Goal: Task Accomplishment & Management: Manage account settings

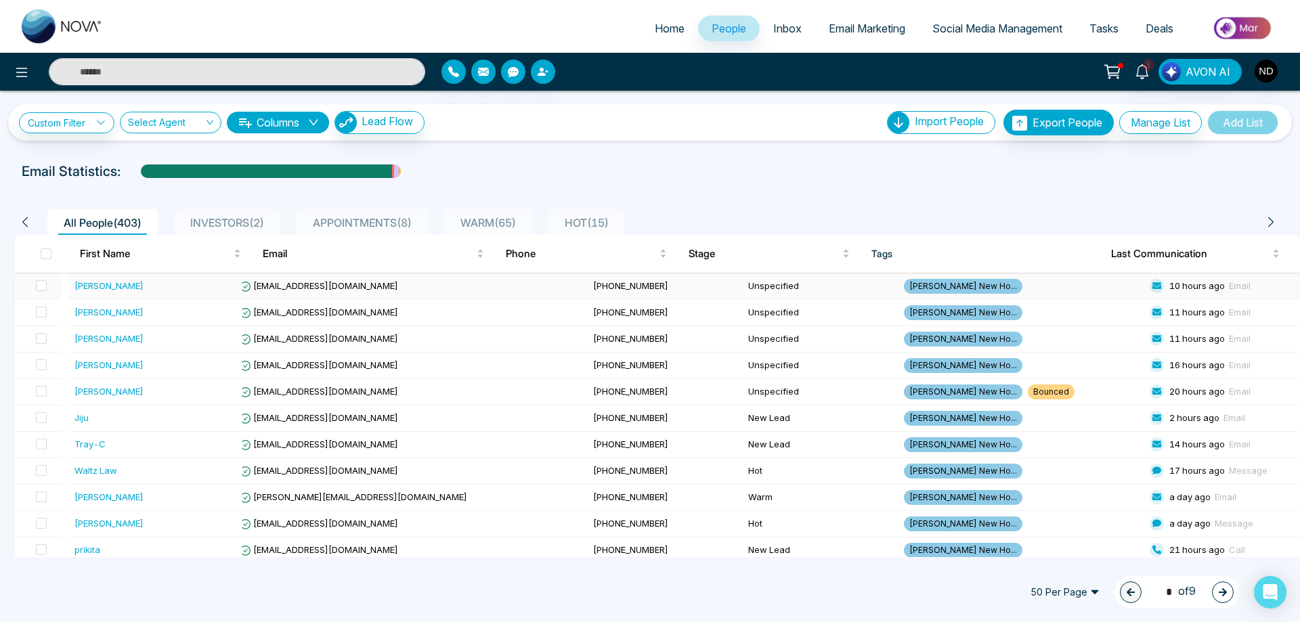
click at [87, 286] on div "[PERSON_NAME]" at bounding box center [108, 286] width 69 height 14
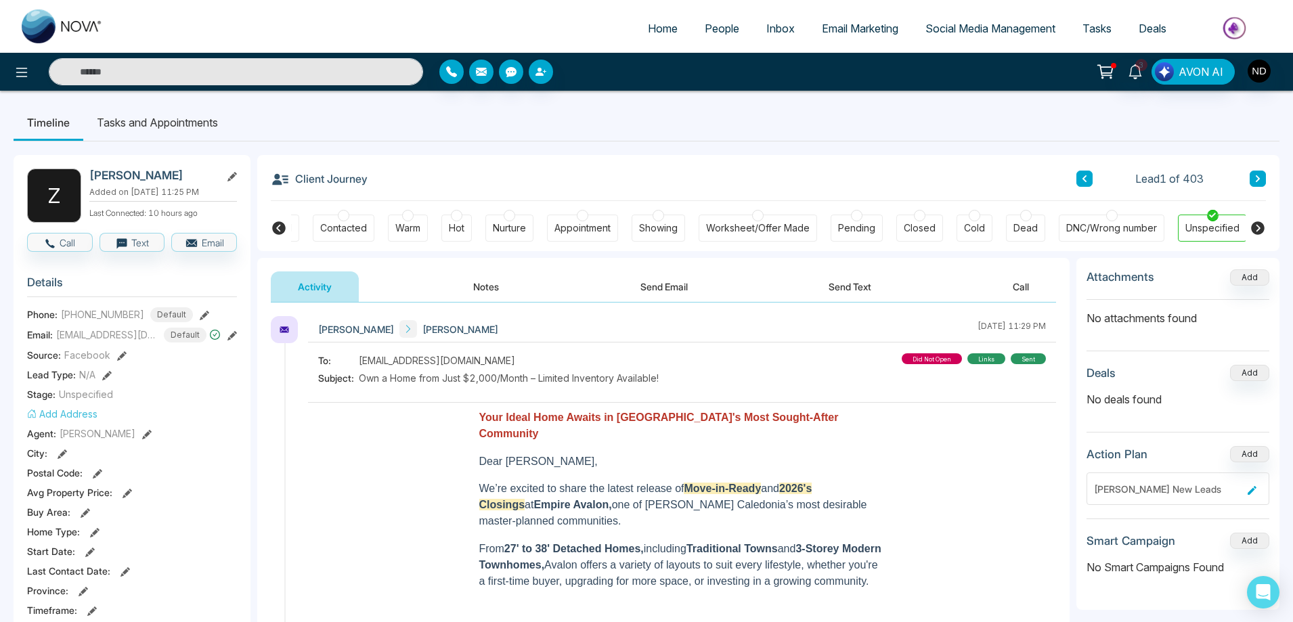
click at [274, 229] on icon at bounding box center [279, 228] width 14 height 14
click at [1254, 543] on button "Add" at bounding box center [1249, 541] width 39 height 16
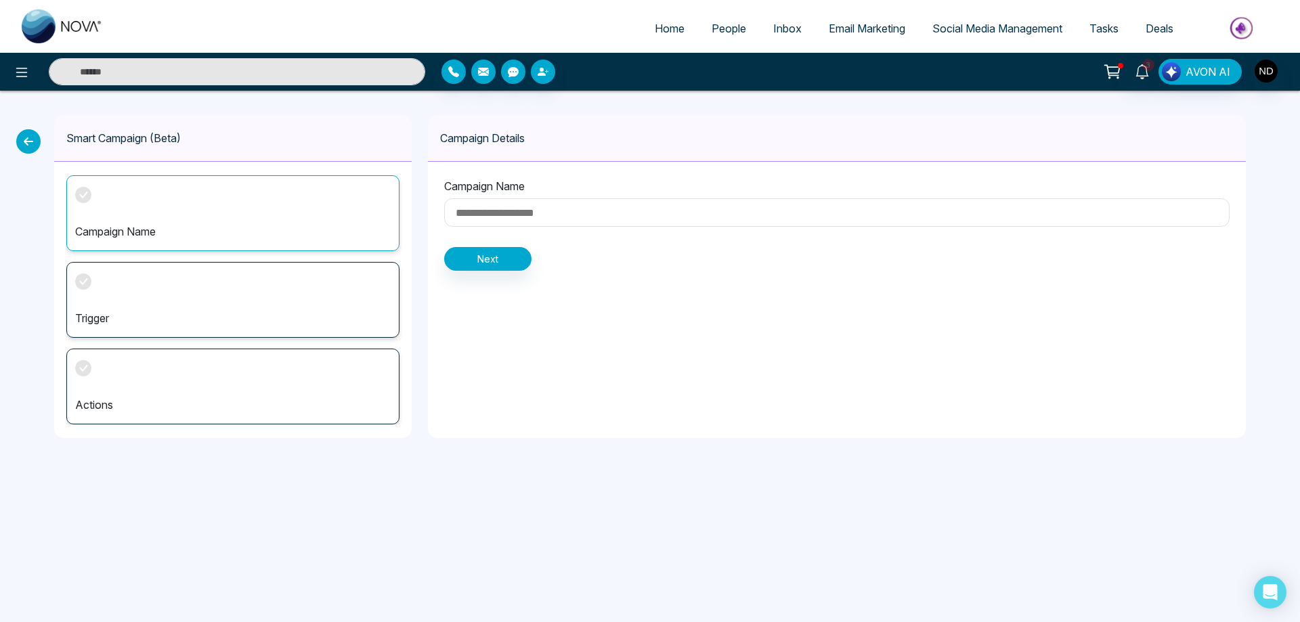
click at [501, 211] on input at bounding box center [836, 212] width 785 height 28
click at [581, 219] on input at bounding box center [836, 212] width 785 height 28
click at [182, 212] on div "Campaign Name" at bounding box center [232, 213] width 333 height 76
click at [141, 302] on div "Trigger" at bounding box center [232, 300] width 333 height 76
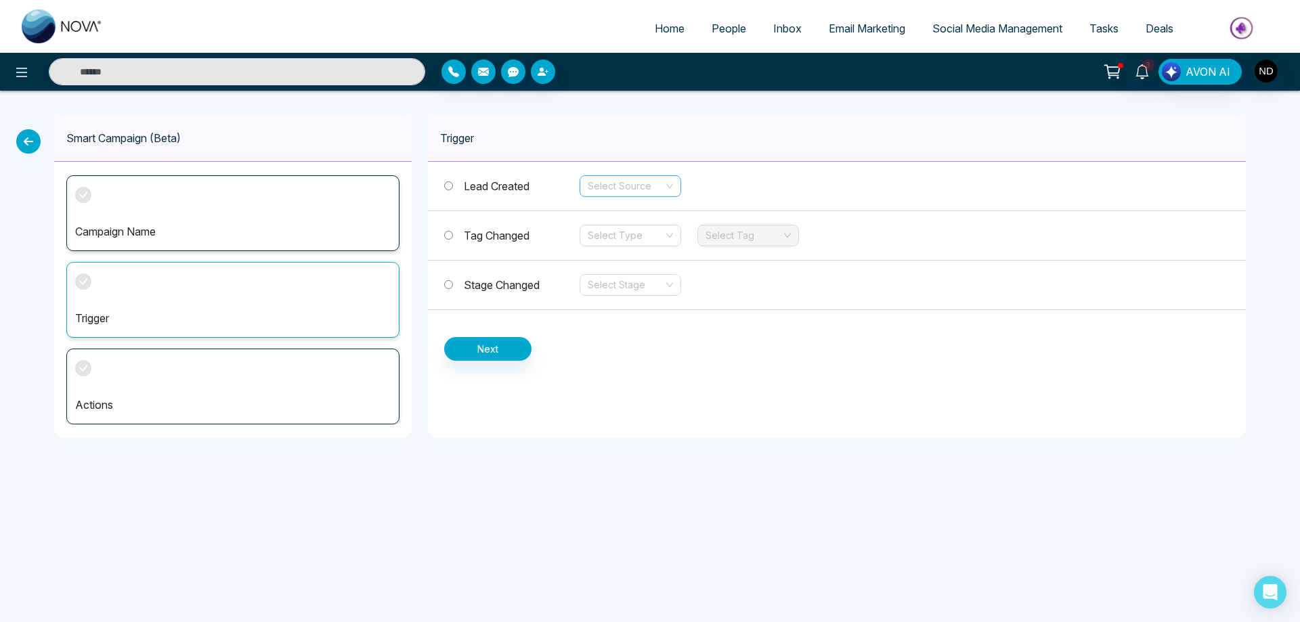
click at [664, 188] on div "Select Source" at bounding box center [631, 186] width 102 height 22
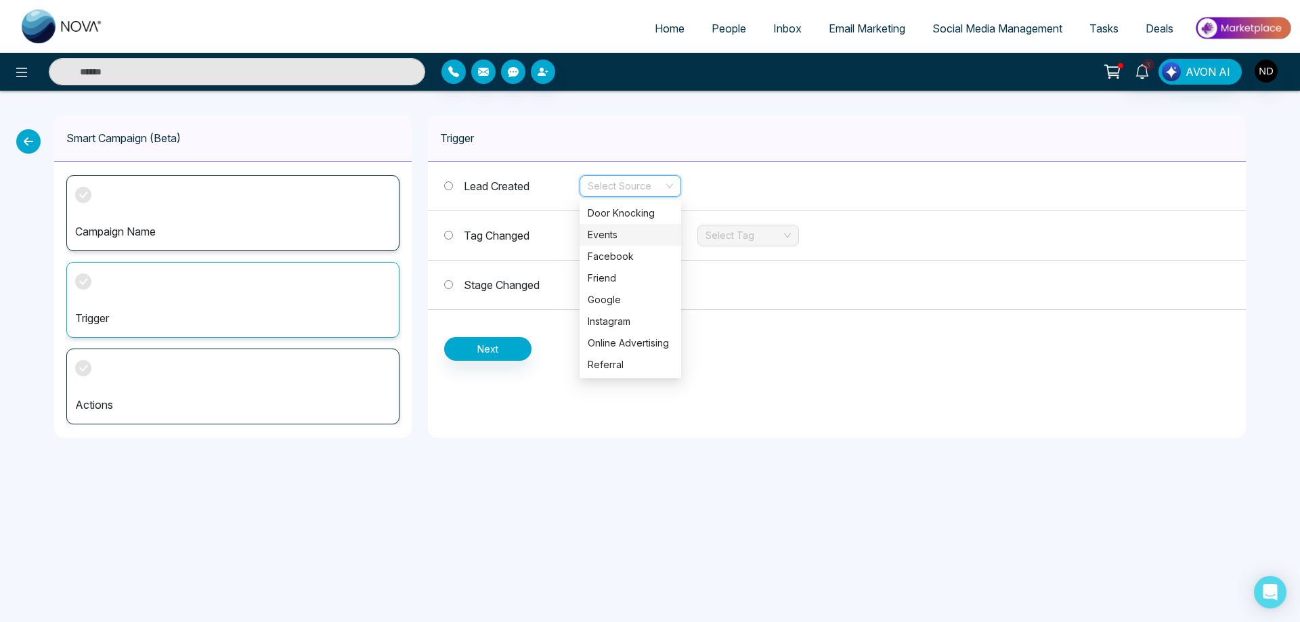
click at [475, 456] on div "Smart Campaign (Beta) Campaign Name Trigger Actions Trigger Lead Created Select…" at bounding box center [650, 277] width 1300 height 372
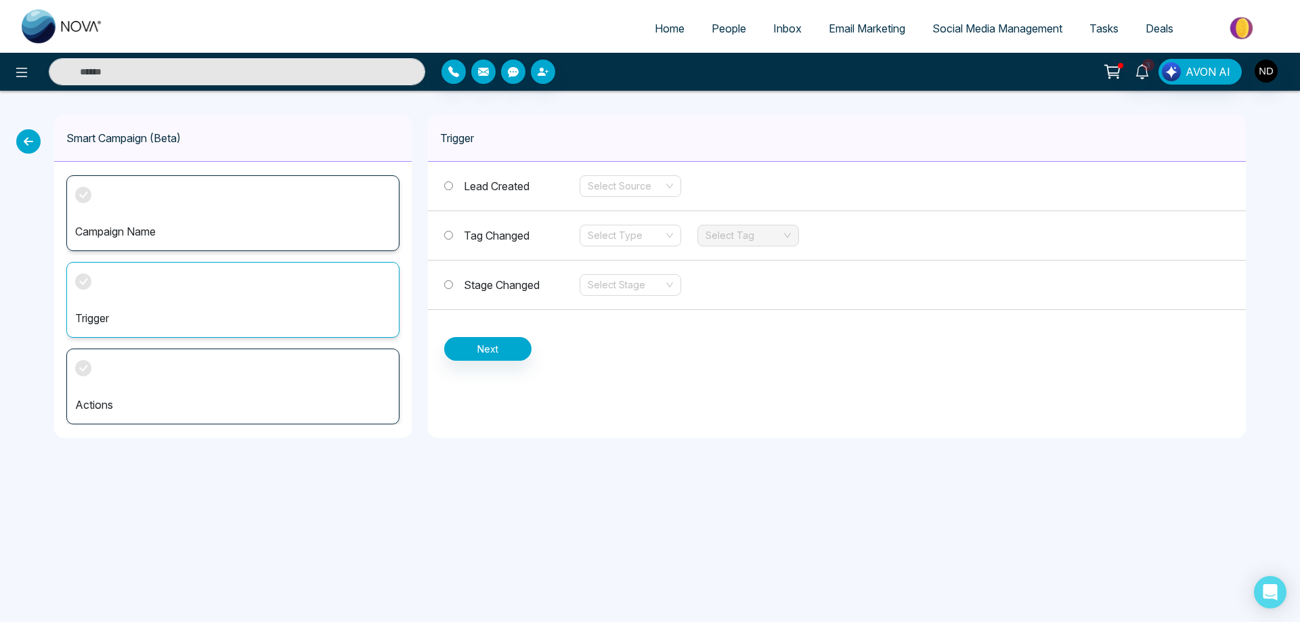
click at [166, 391] on div "Actions" at bounding box center [232, 387] width 333 height 76
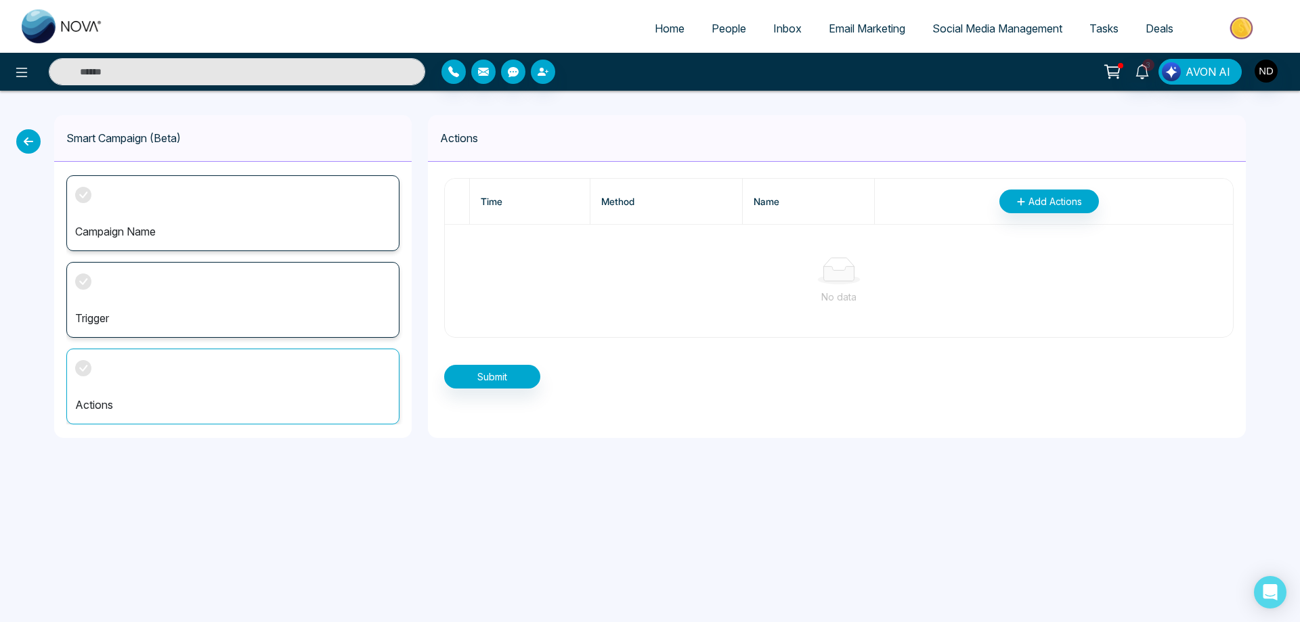
click at [25, 145] on icon at bounding box center [28, 141] width 24 height 24
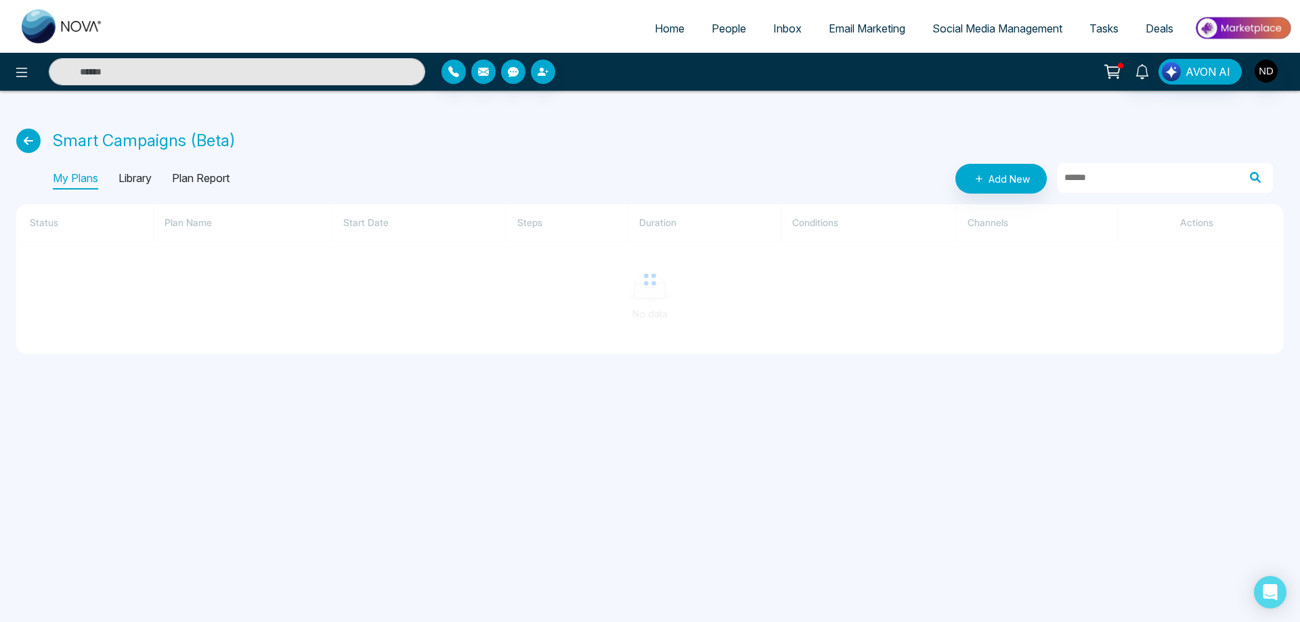
click at [25, 145] on icon at bounding box center [28, 141] width 24 height 24
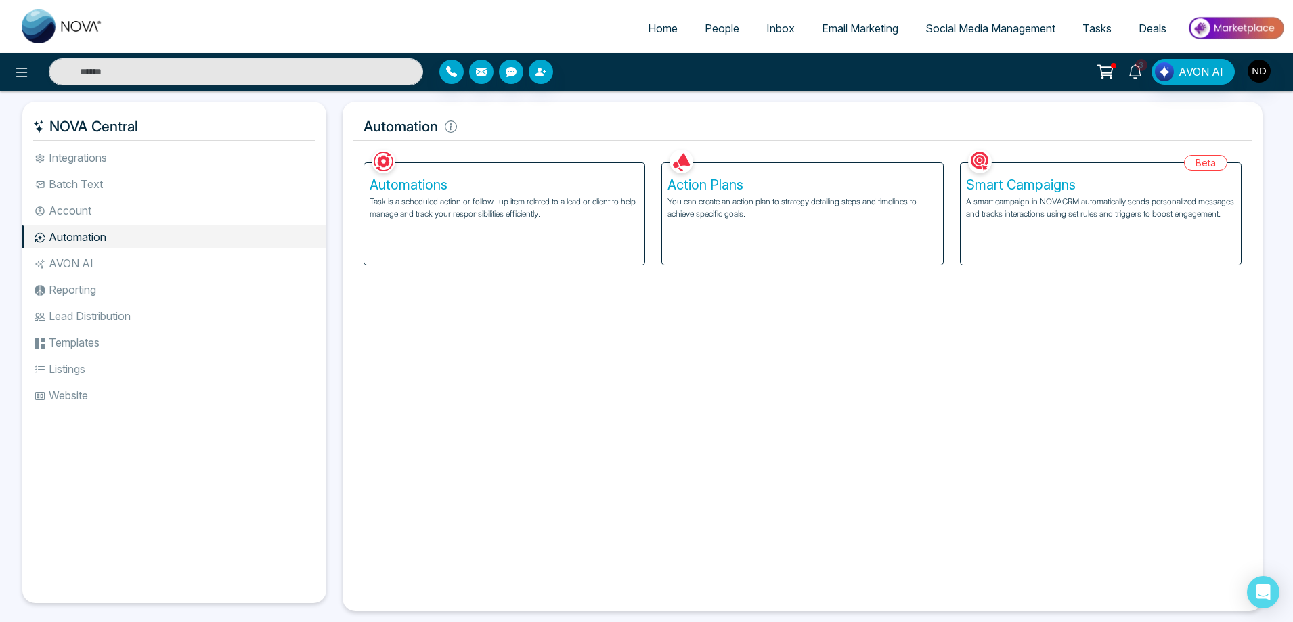
click at [1148, 77] on link "3" at bounding box center [1135, 71] width 33 height 24
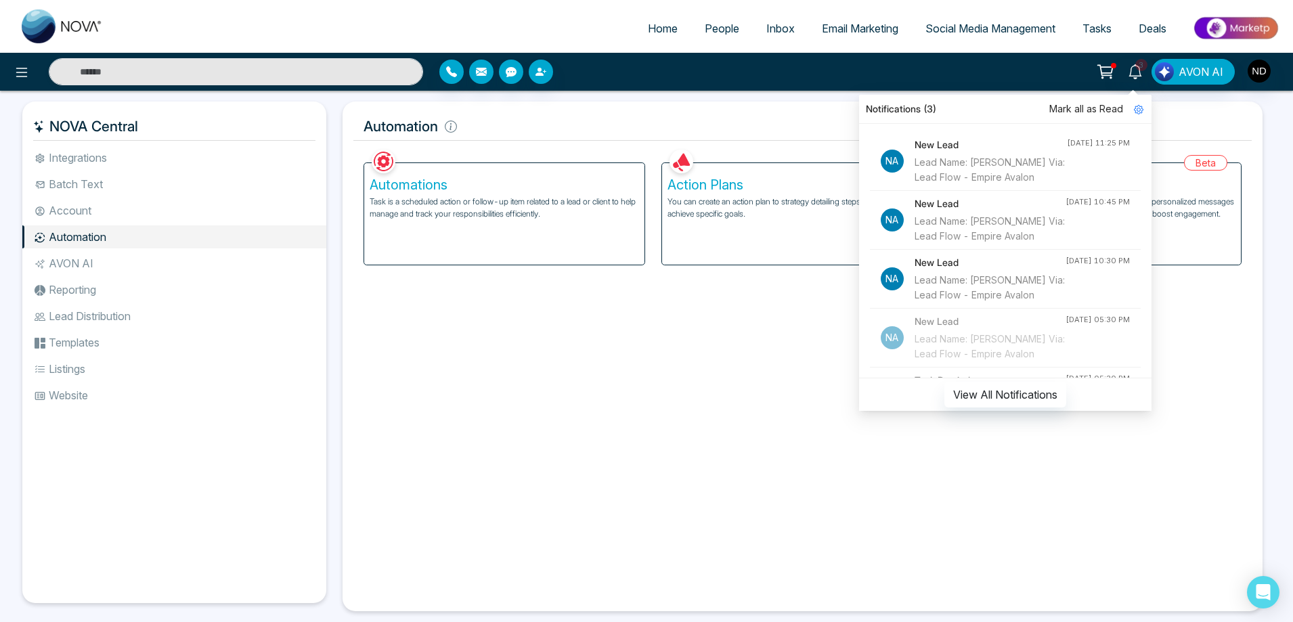
click at [1098, 108] on span "Mark all as Read" at bounding box center [1087, 109] width 74 height 15
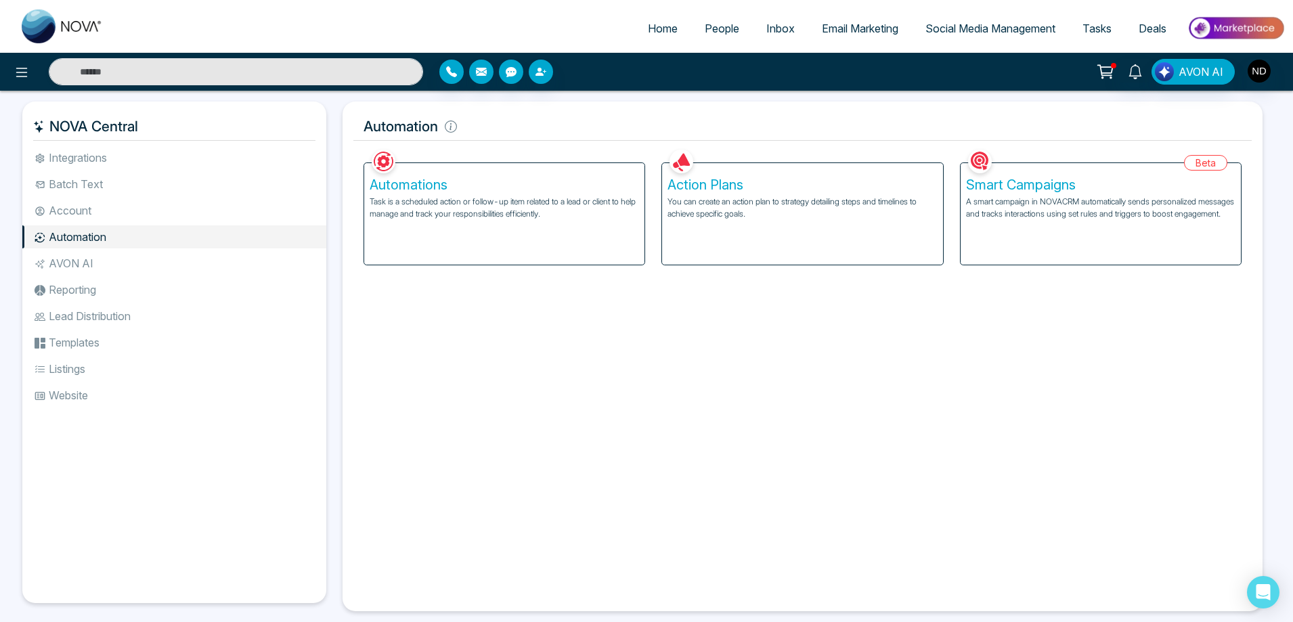
click at [723, 30] on span "People" at bounding box center [722, 29] width 35 height 14
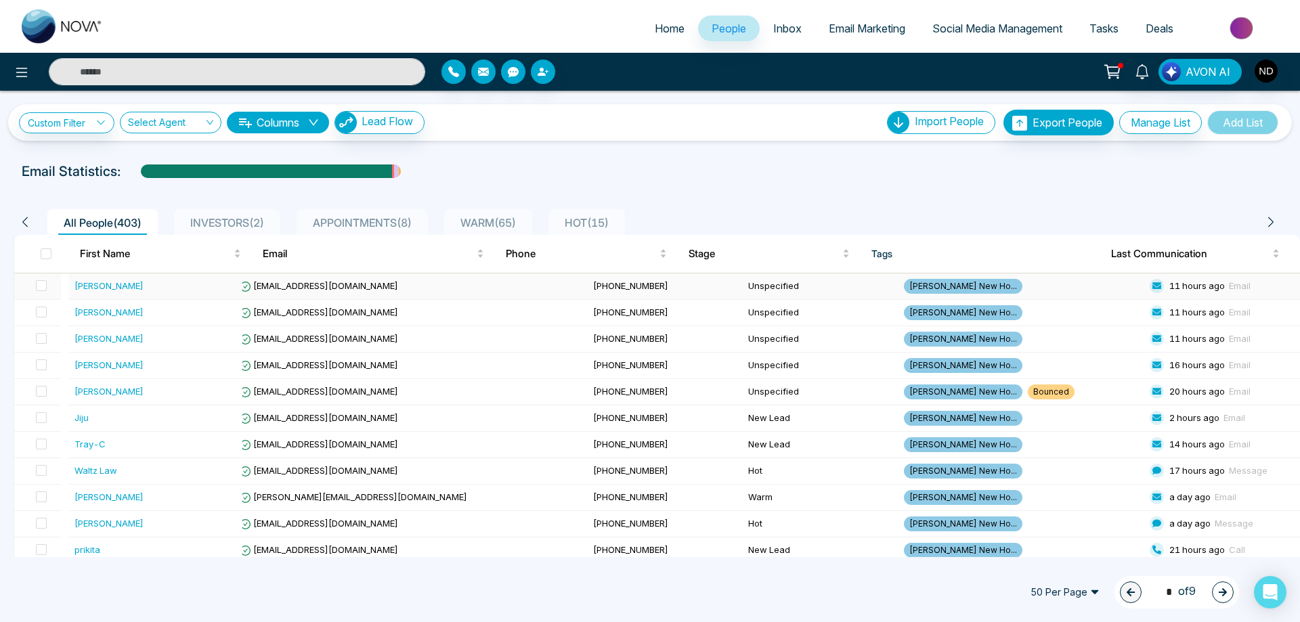
click at [108, 288] on div "[PERSON_NAME]" at bounding box center [108, 286] width 69 height 14
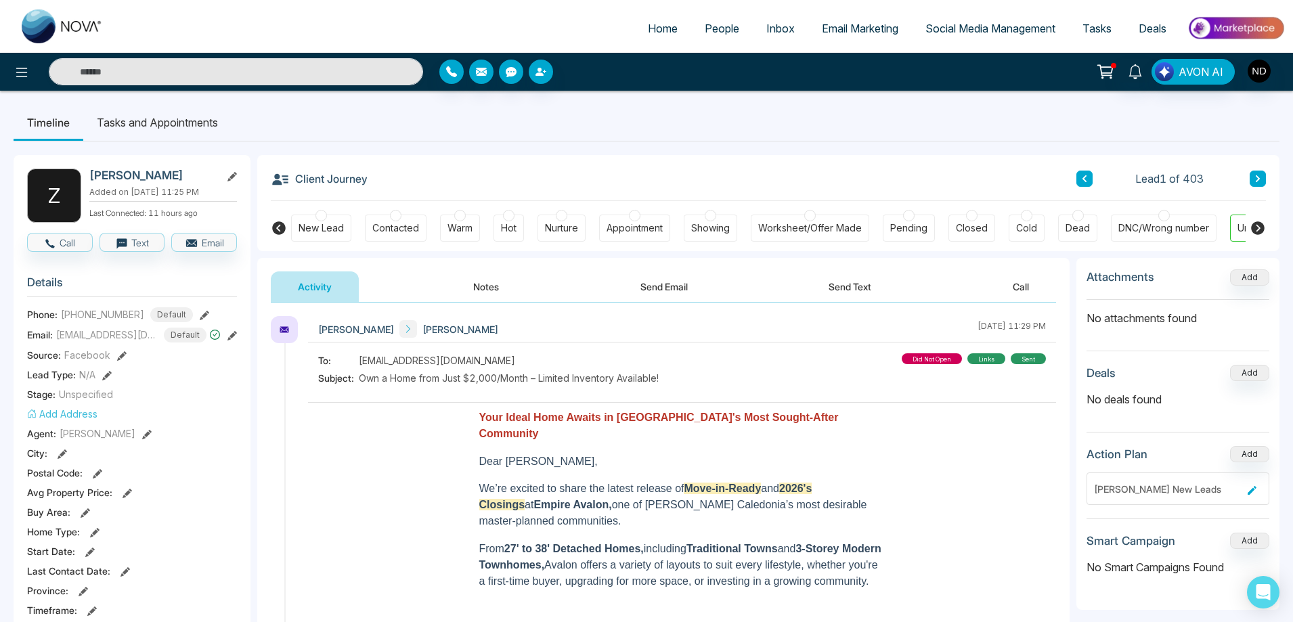
click at [719, 33] on span "People" at bounding box center [722, 29] width 35 height 14
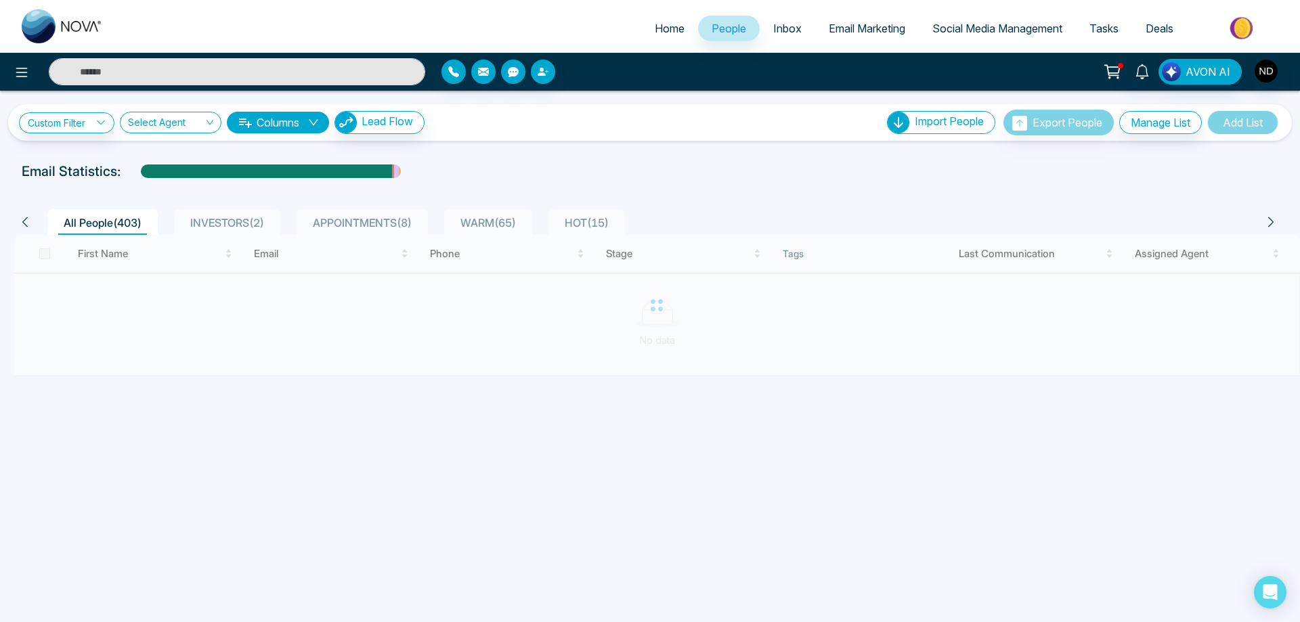
click at [1113, 30] on span "Tasks" at bounding box center [1104, 29] width 29 height 14
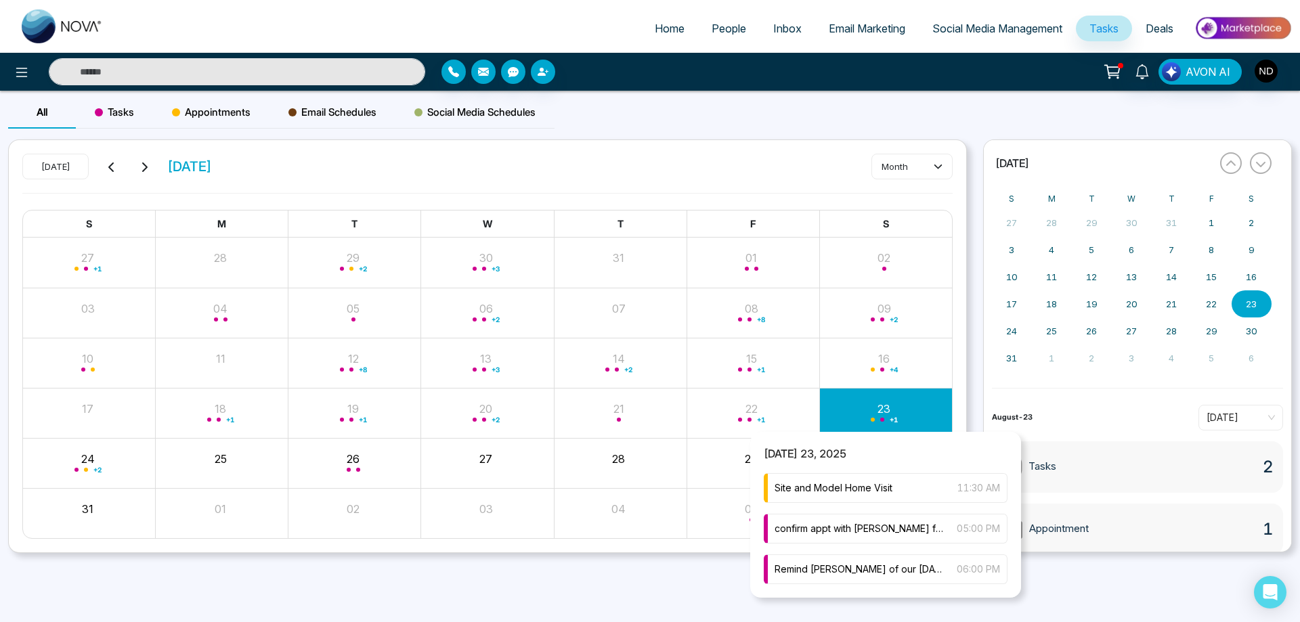
click at [871, 411] on div "+ 1" at bounding box center [885, 413] width 133 height 33
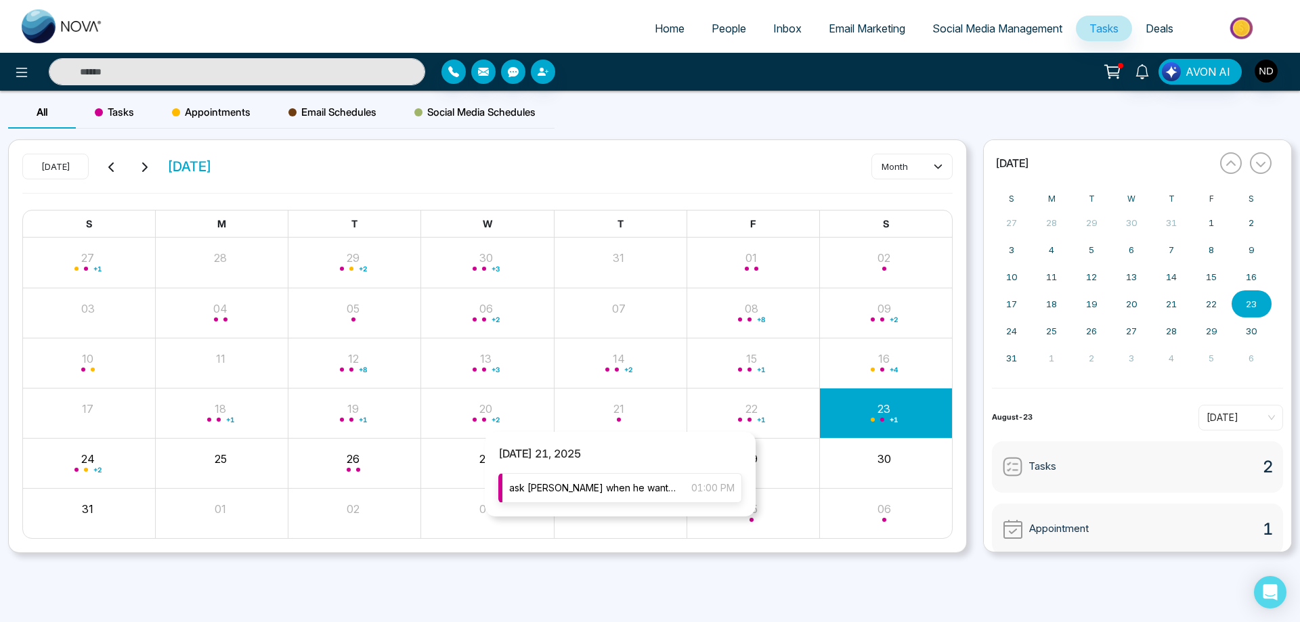
click at [608, 486] on span "ask [PERSON_NAME] when he wants to come" at bounding box center [593, 488] width 169 height 15
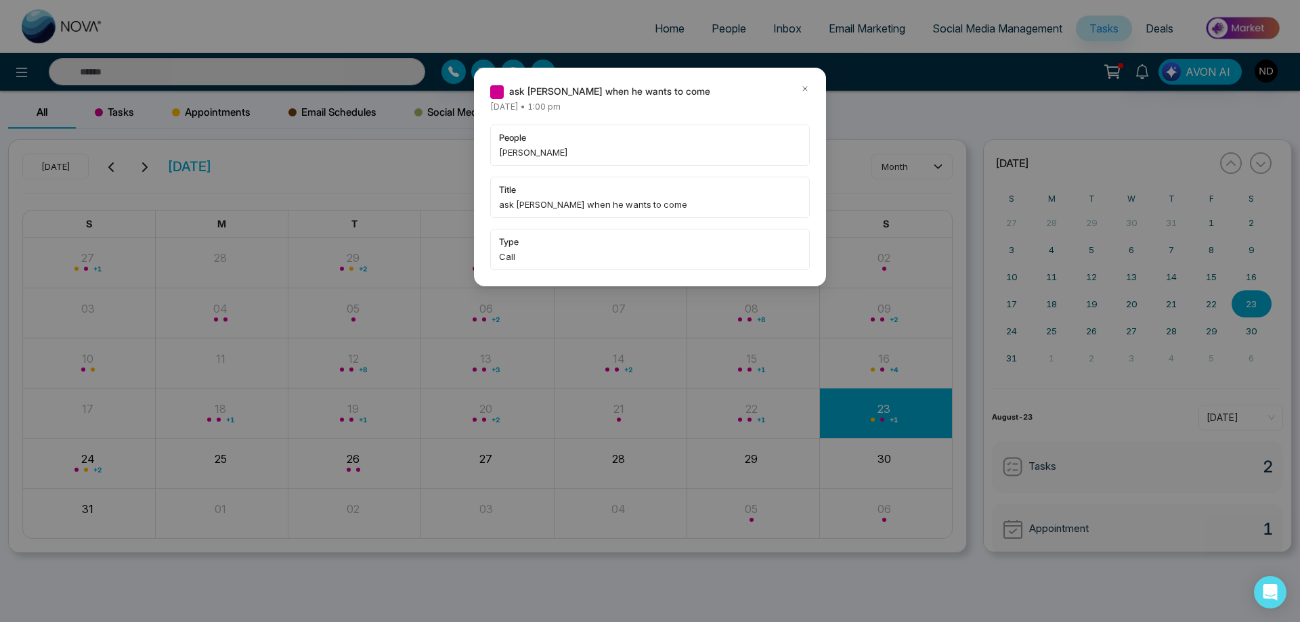
click at [802, 86] on icon at bounding box center [804, 88] width 9 height 9
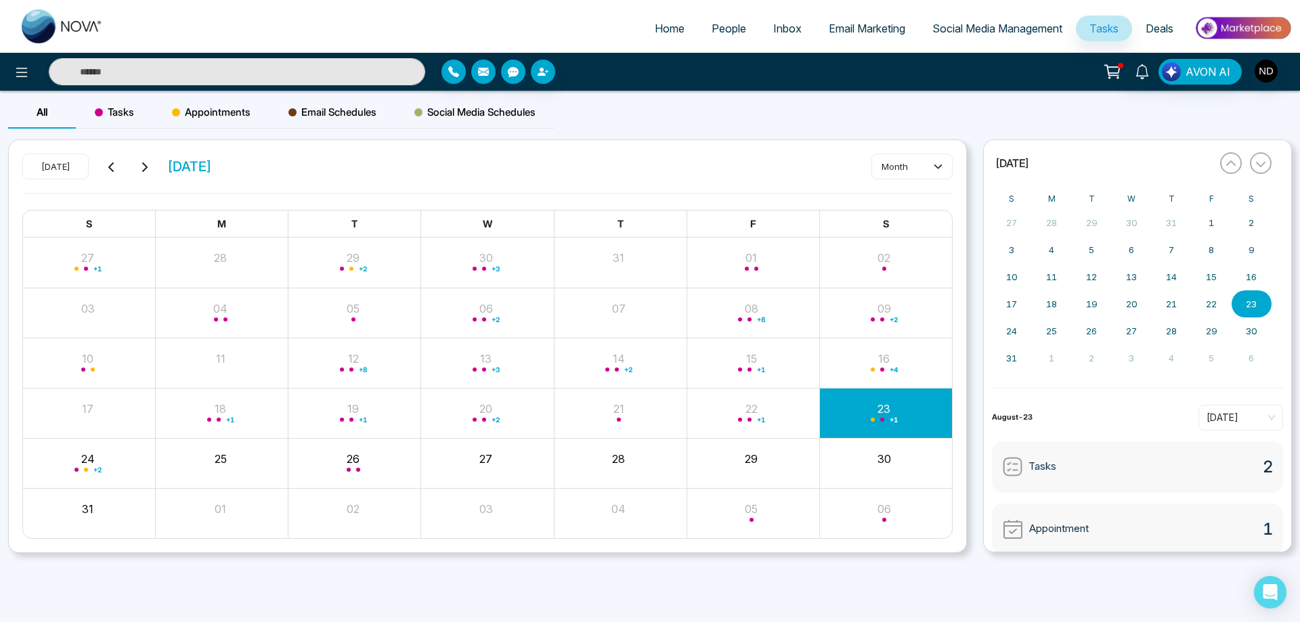
click at [731, 27] on span "People" at bounding box center [729, 29] width 35 height 14
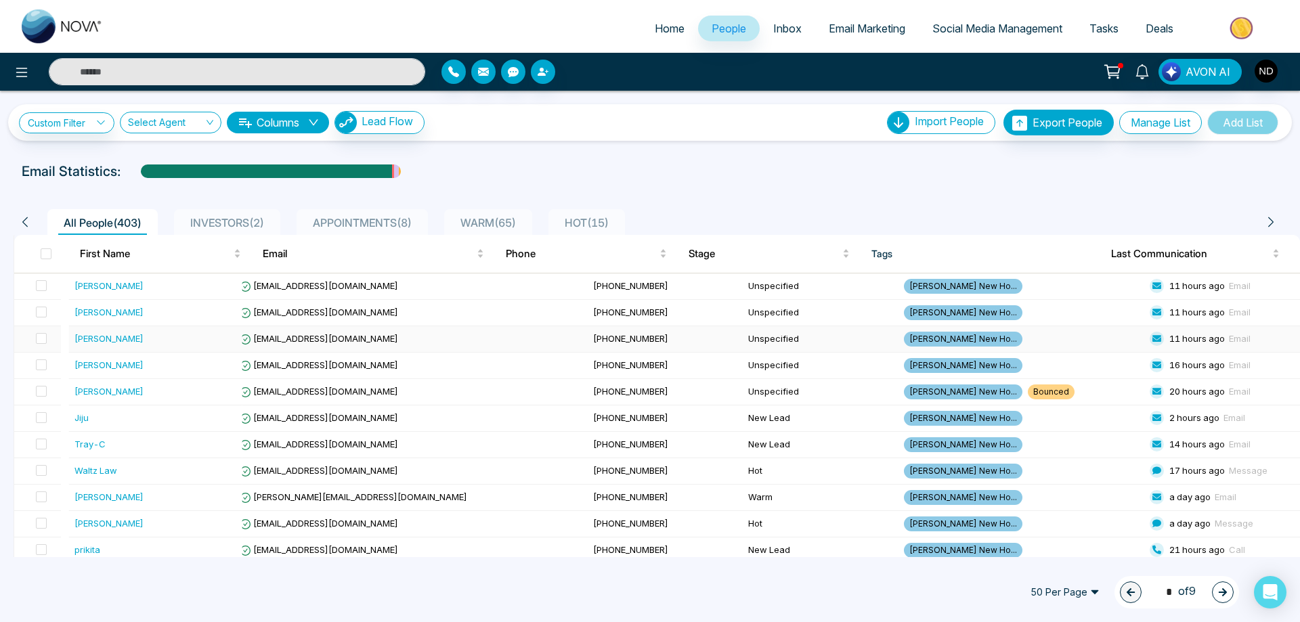
click at [106, 341] on div "[PERSON_NAME]" at bounding box center [108, 339] width 69 height 14
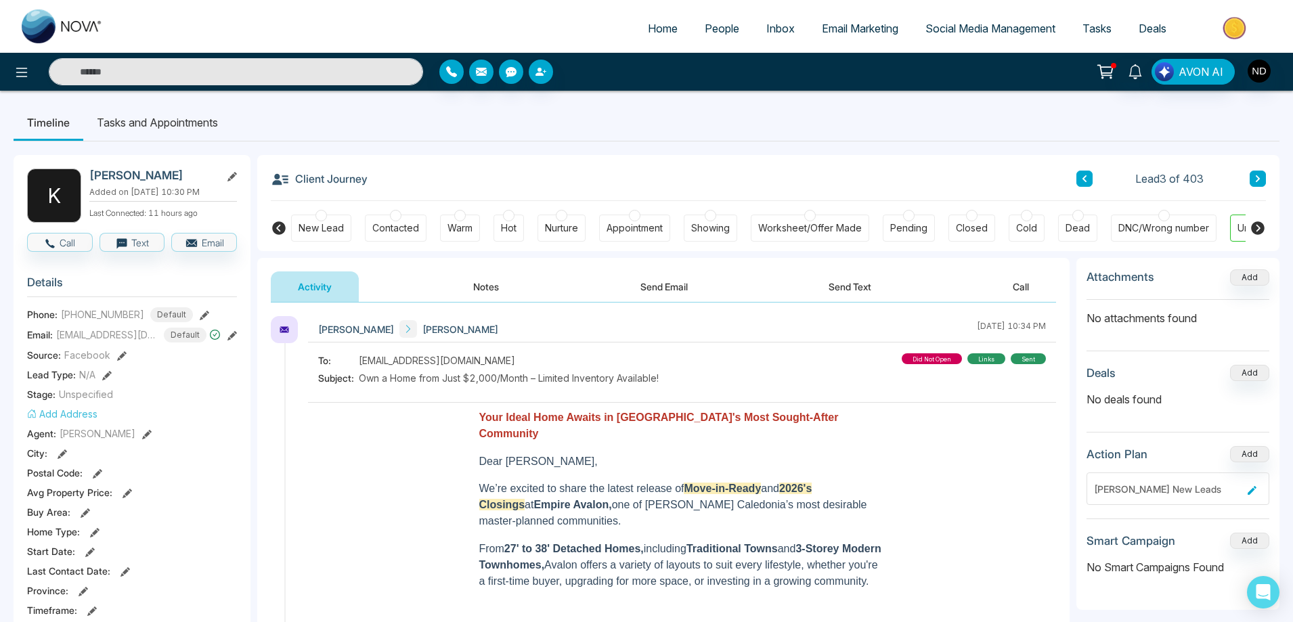
click at [397, 213] on div at bounding box center [396, 216] width 12 height 12
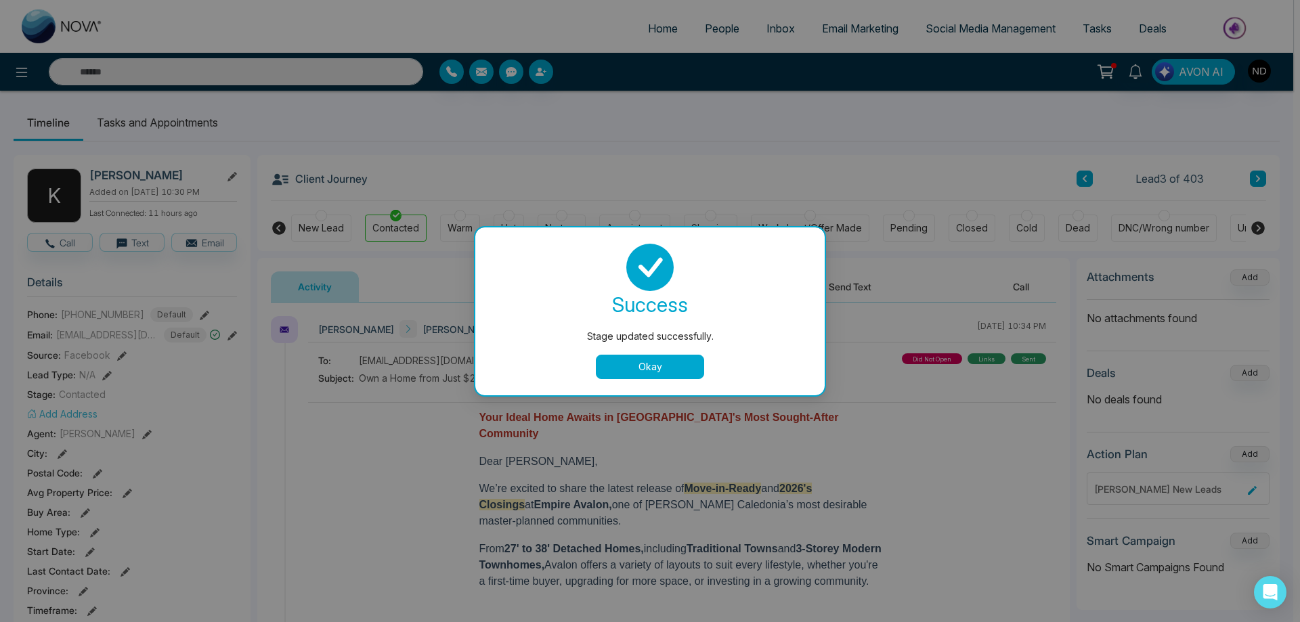
click at [653, 372] on button "Okay" at bounding box center [650, 367] width 108 height 24
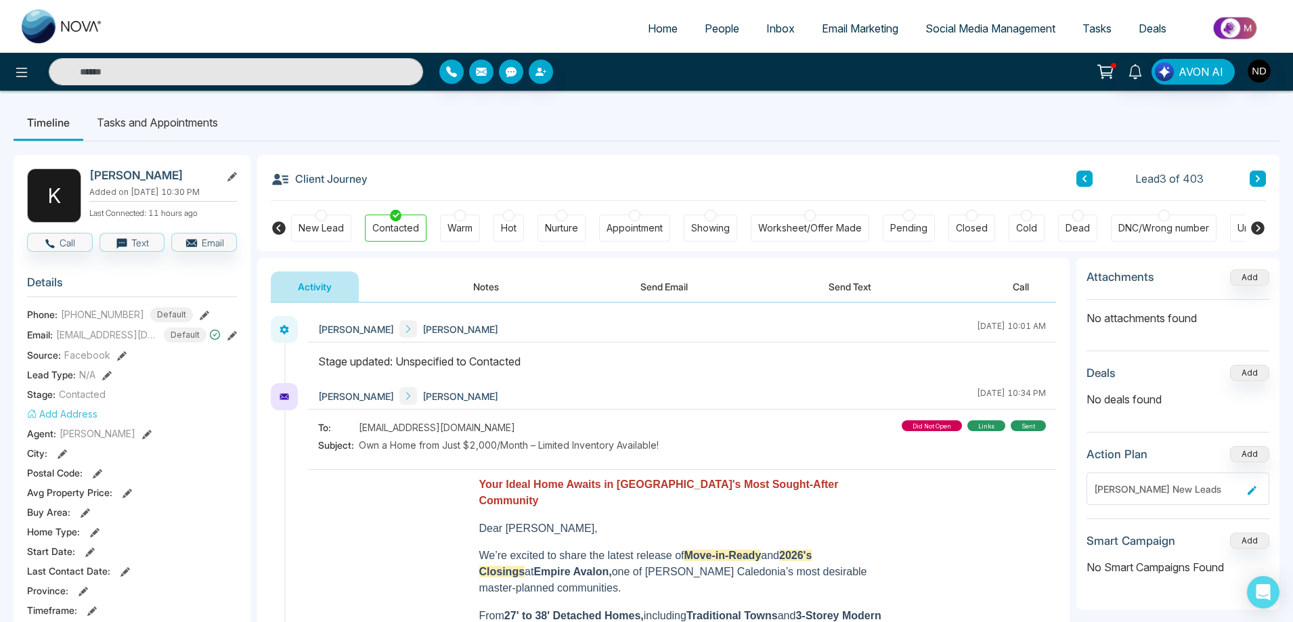
click at [488, 284] on button "Notes" at bounding box center [486, 287] width 80 height 30
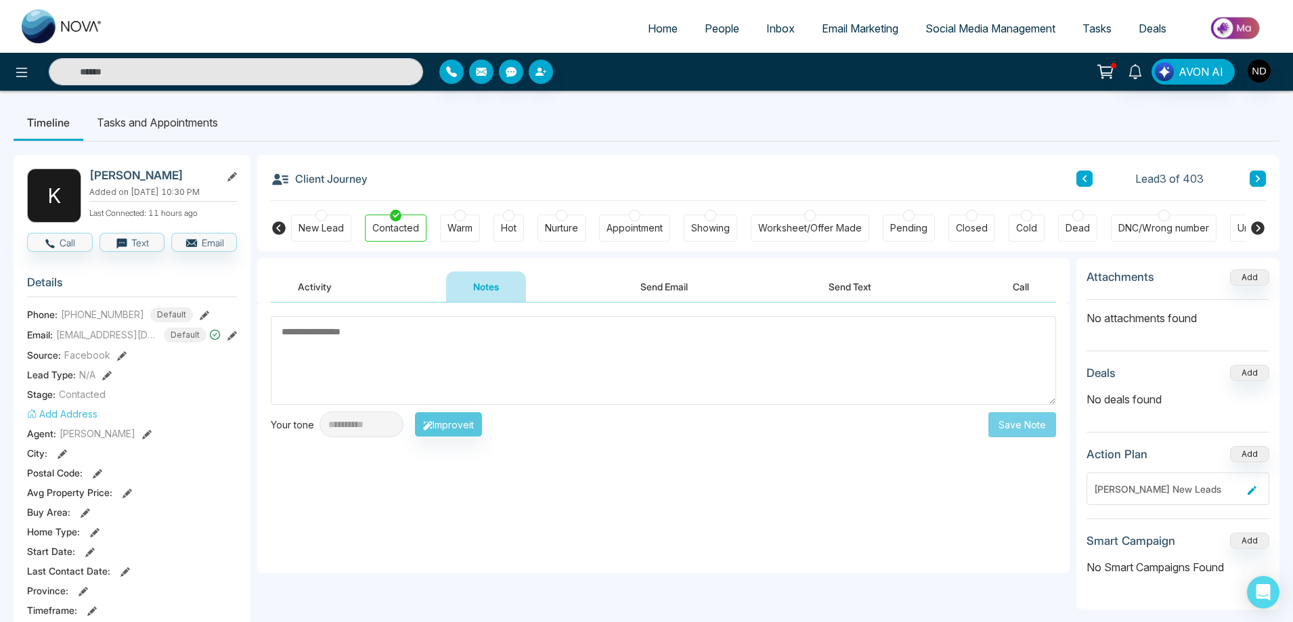
click at [534, 350] on textarea at bounding box center [663, 360] width 785 height 89
type textarea "**********"
click at [459, 213] on div at bounding box center [460, 216] width 12 height 12
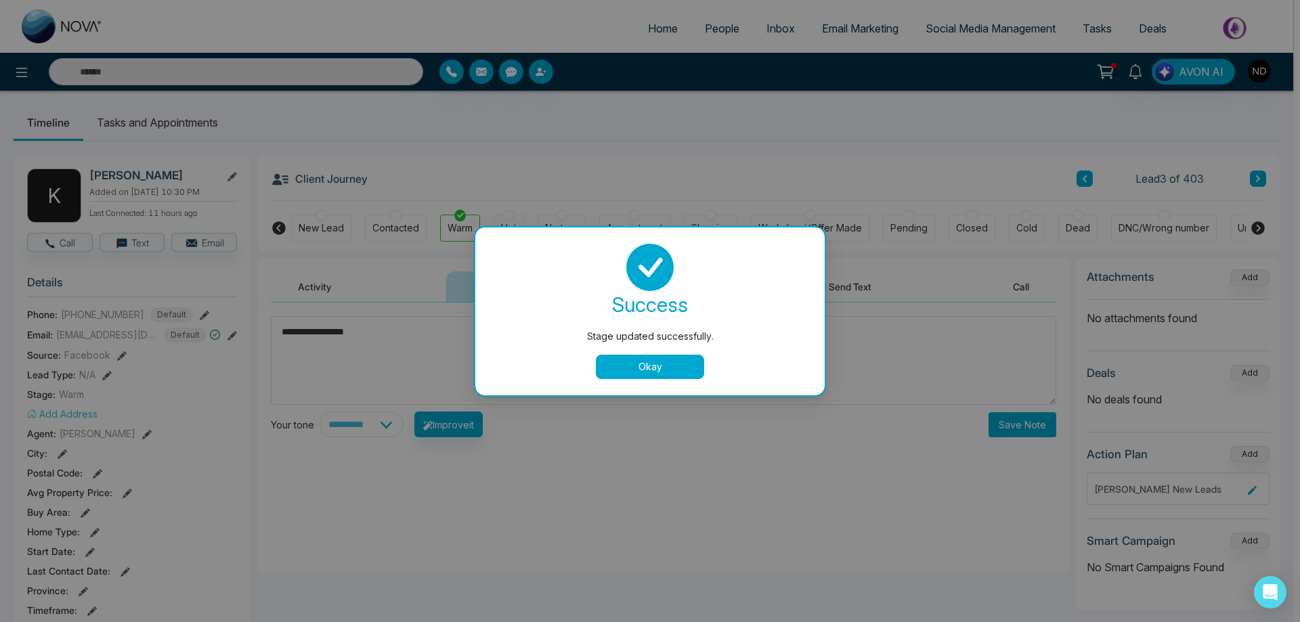
click at [653, 368] on button "Okay" at bounding box center [650, 367] width 108 height 24
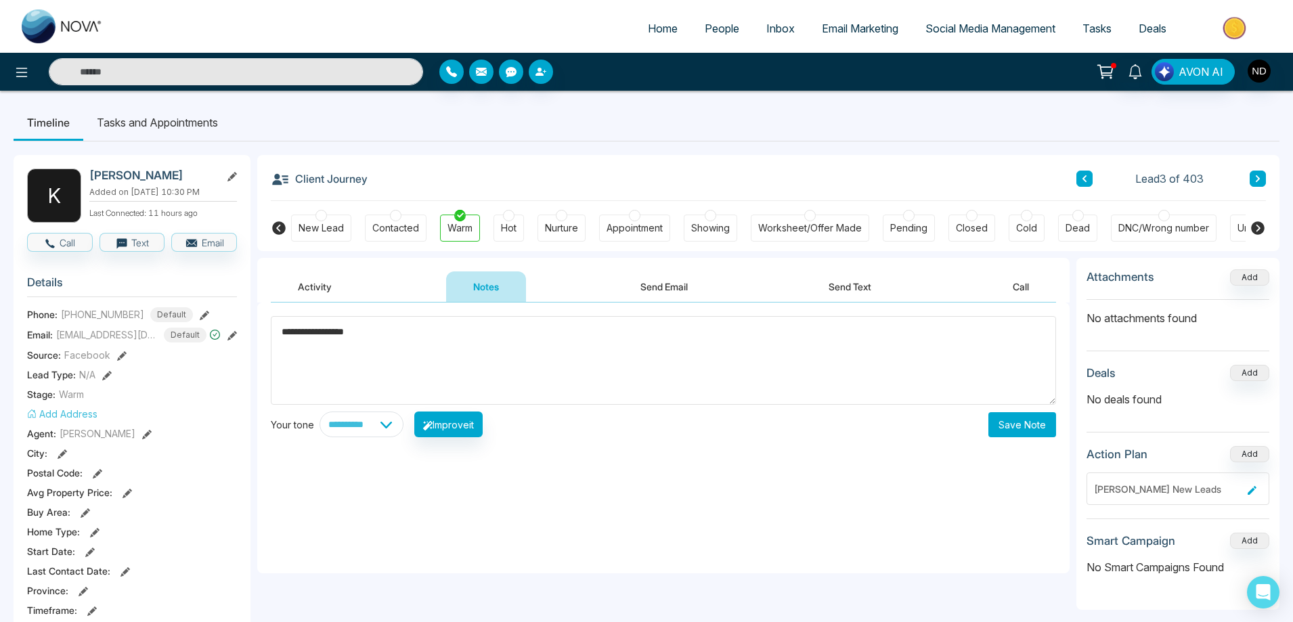
click at [1022, 421] on button "Save Note" at bounding box center [1023, 424] width 68 height 25
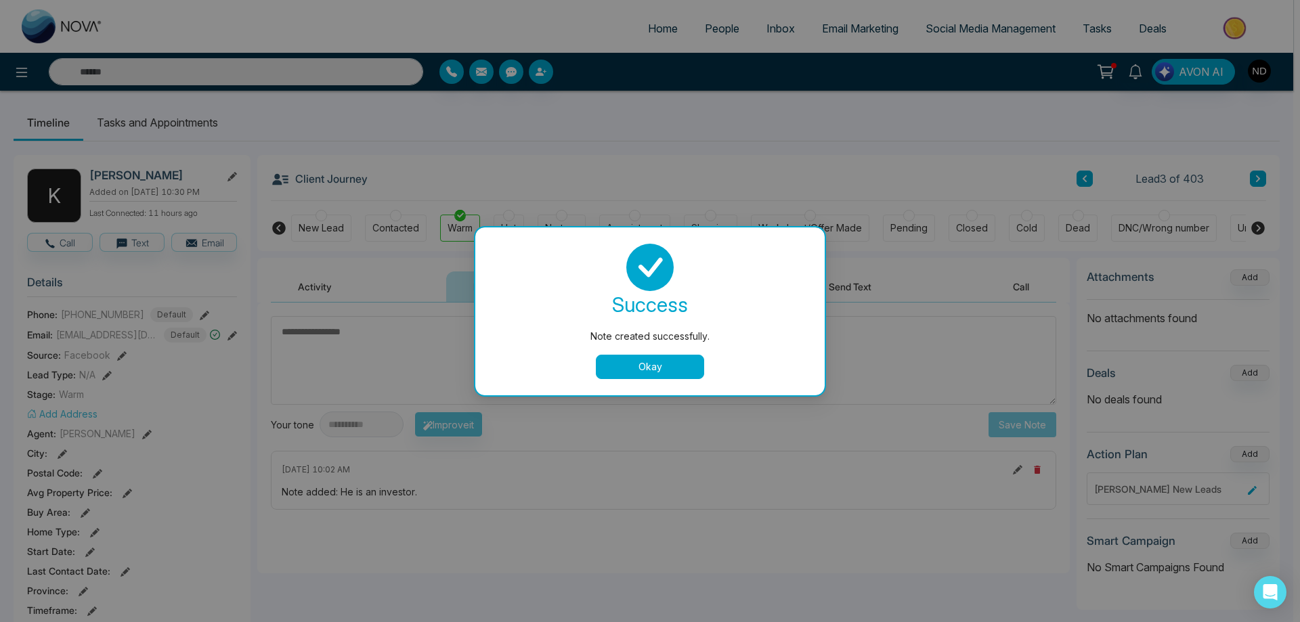
click at [653, 373] on button "Okay" at bounding box center [650, 367] width 108 height 24
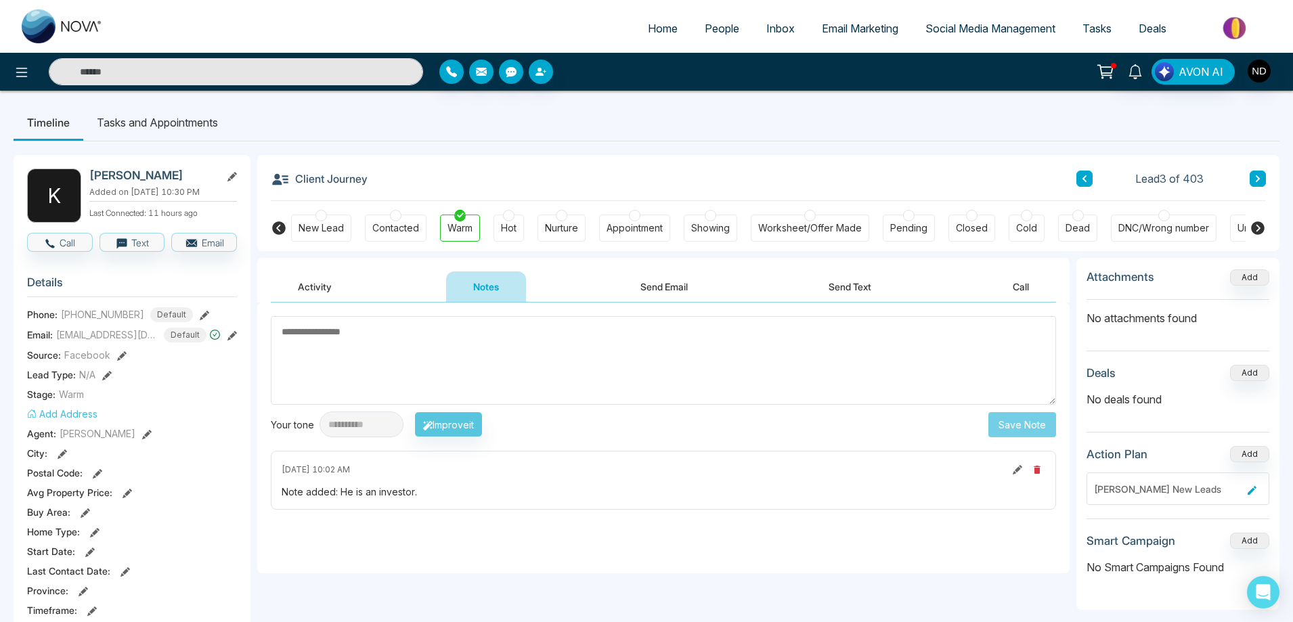
click at [312, 285] on button "Activity" at bounding box center [315, 287] width 88 height 30
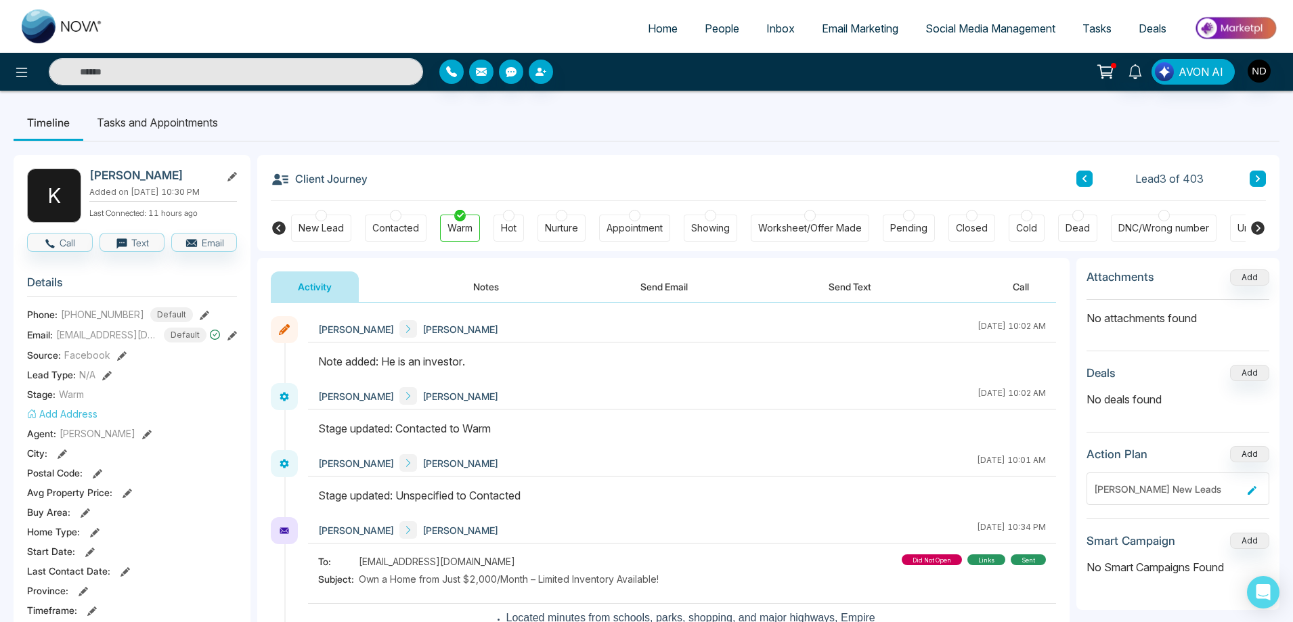
click at [1089, 179] on button at bounding box center [1085, 179] width 16 height 16
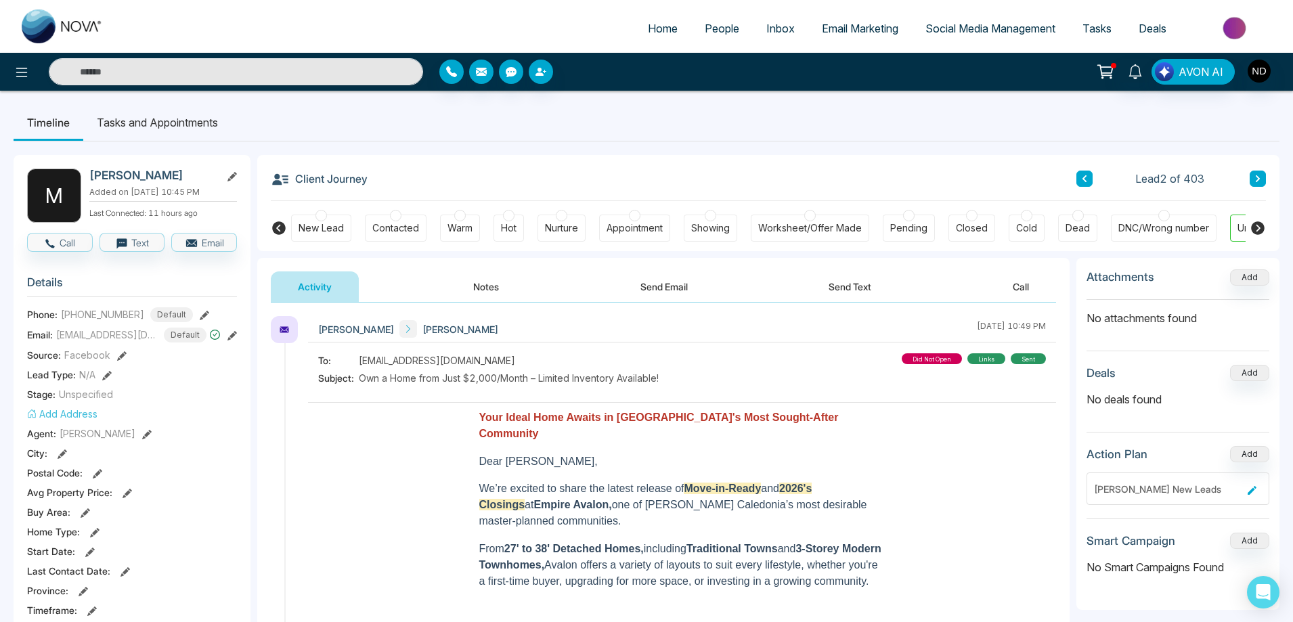
click at [1089, 179] on button at bounding box center [1085, 179] width 16 height 16
click at [705, 32] on span "People" at bounding box center [722, 29] width 35 height 14
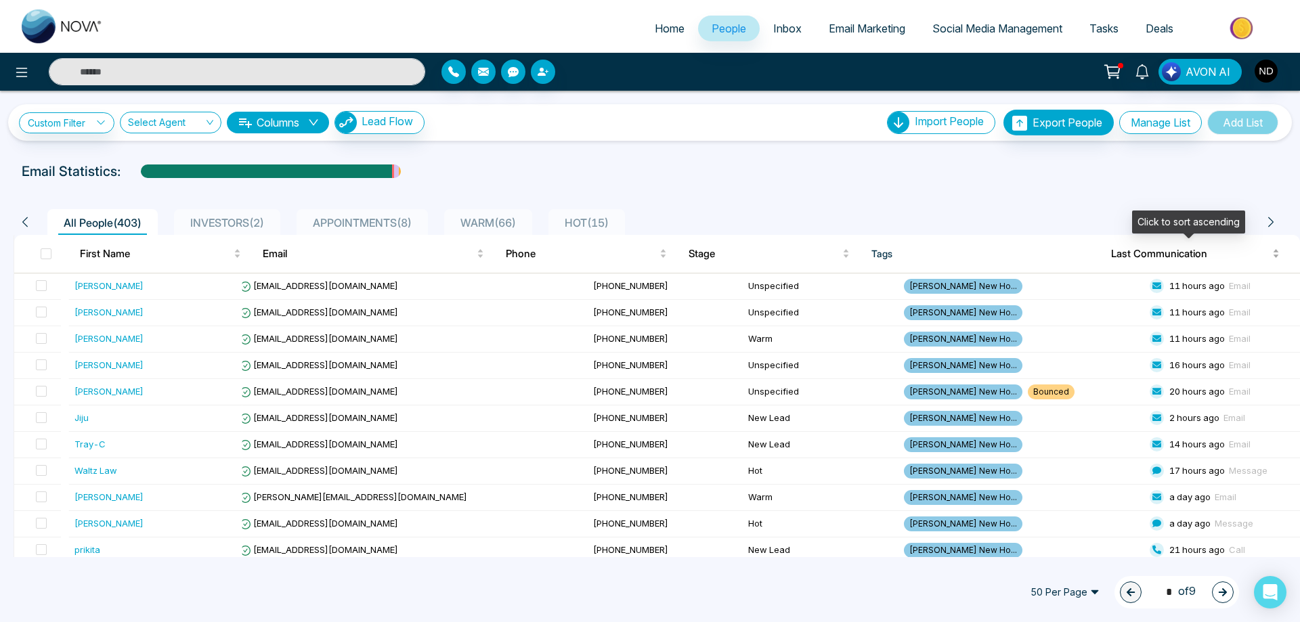
click at [1265, 257] on div "Last Communication" at bounding box center [1195, 254] width 169 height 16
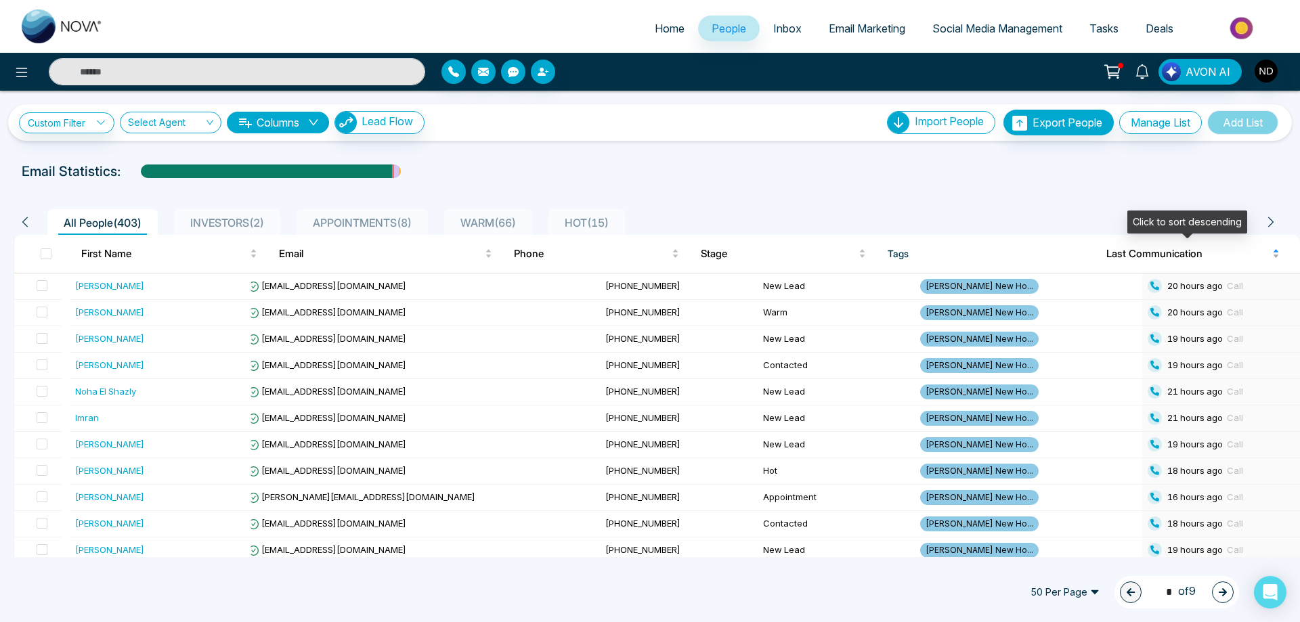
click at [1270, 251] on div "Last Communication" at bounding box center [1192, 254] width 173 height 16
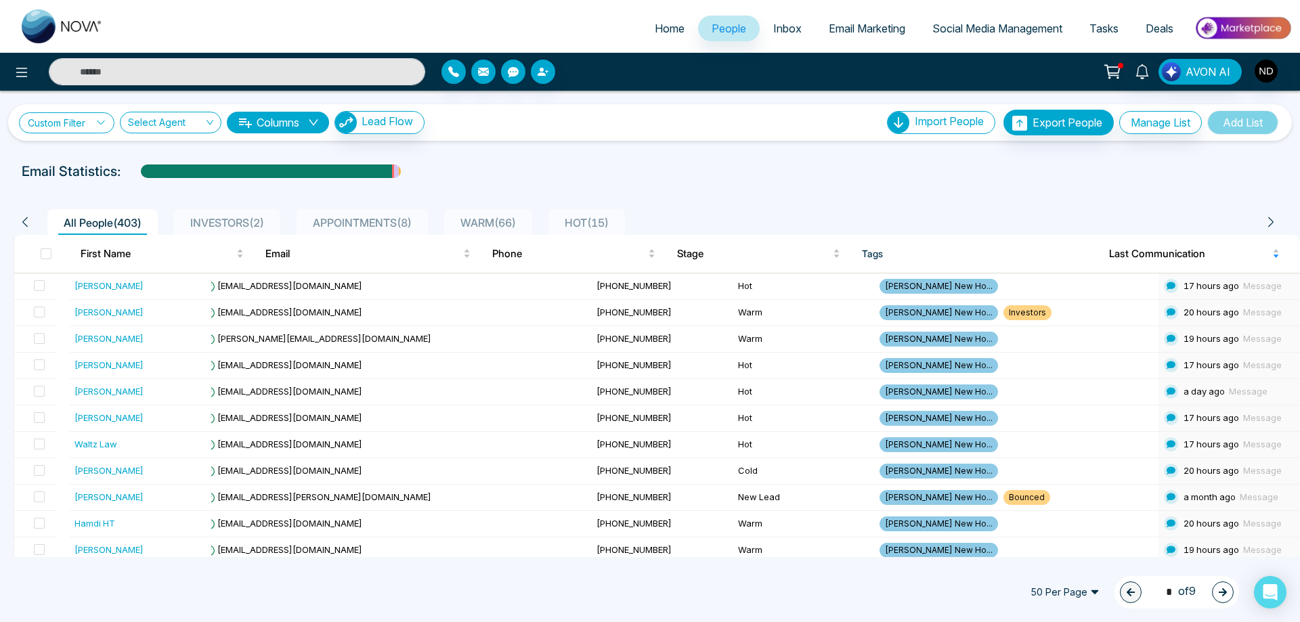
click at [102, 122] on icon at bounding box center [100, 122] width 9 height 9
click at [413, 120] on span "Lead Flow" at bounding box center [387, 121] width 51 height 14
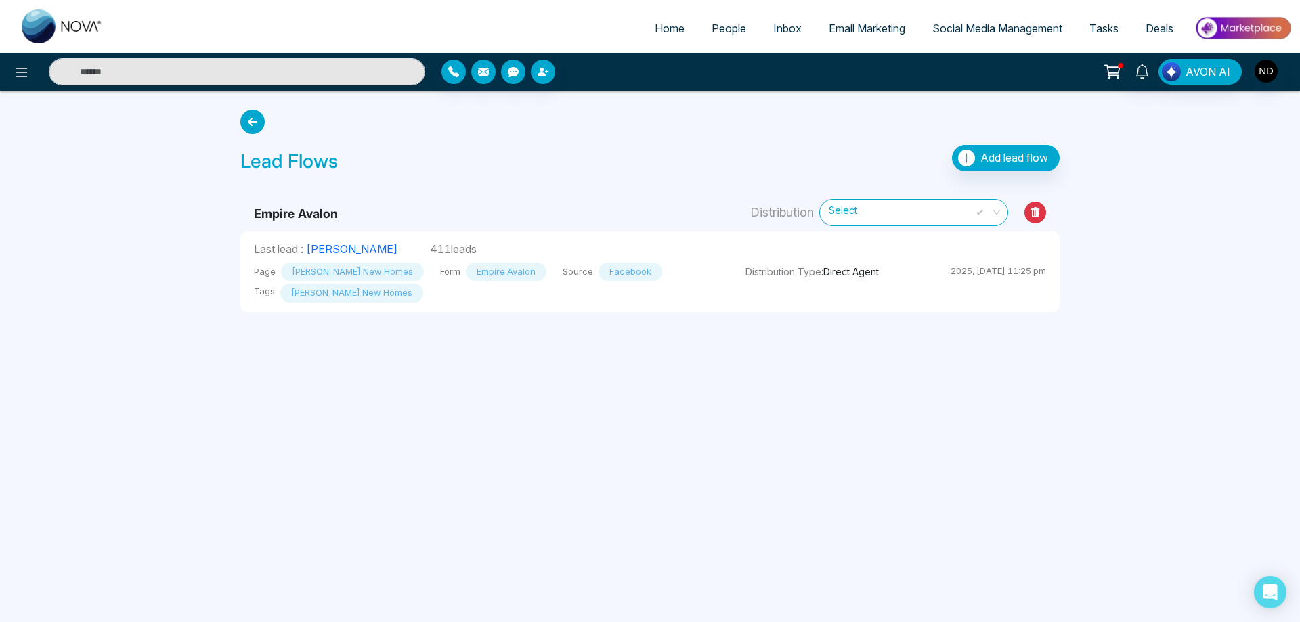
click at [249, 123] on icon at bounding box center [252, 122] width 24 height 24
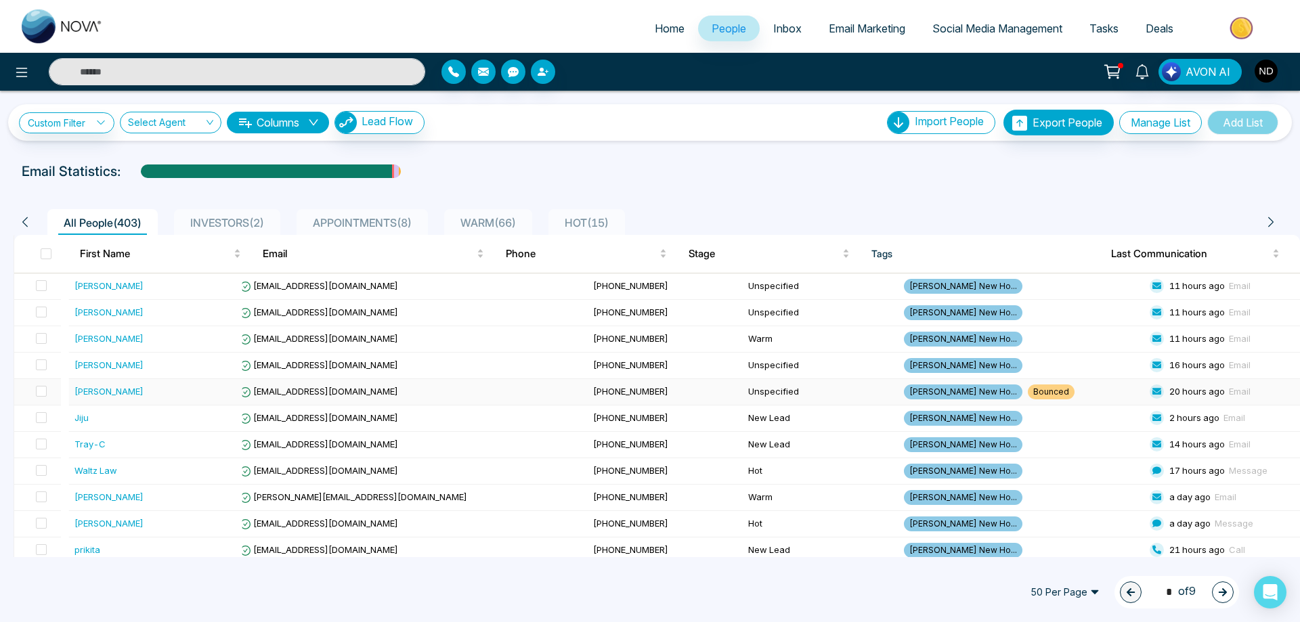
click at [102, 393] on div "[PERSON_NAME]" at bounding box center [108, 392] width 69 height 14
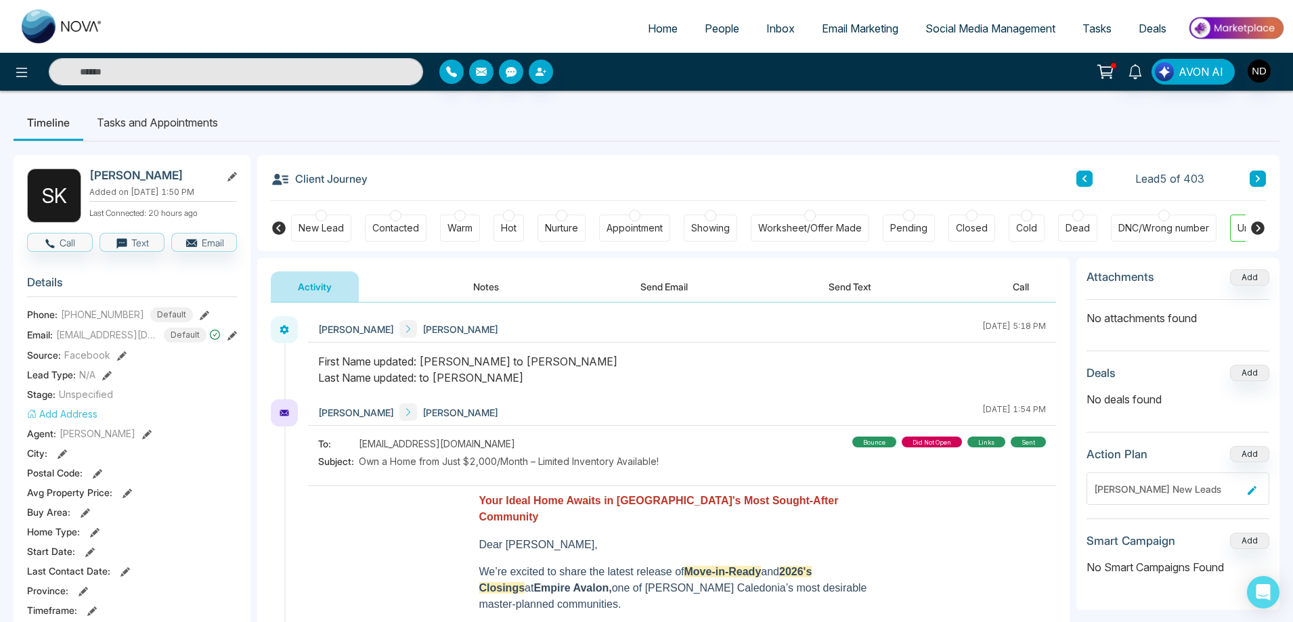
click at [238, 74] on input "text" at bounding box center [236, 71] width 374 height 27
type input "*****"
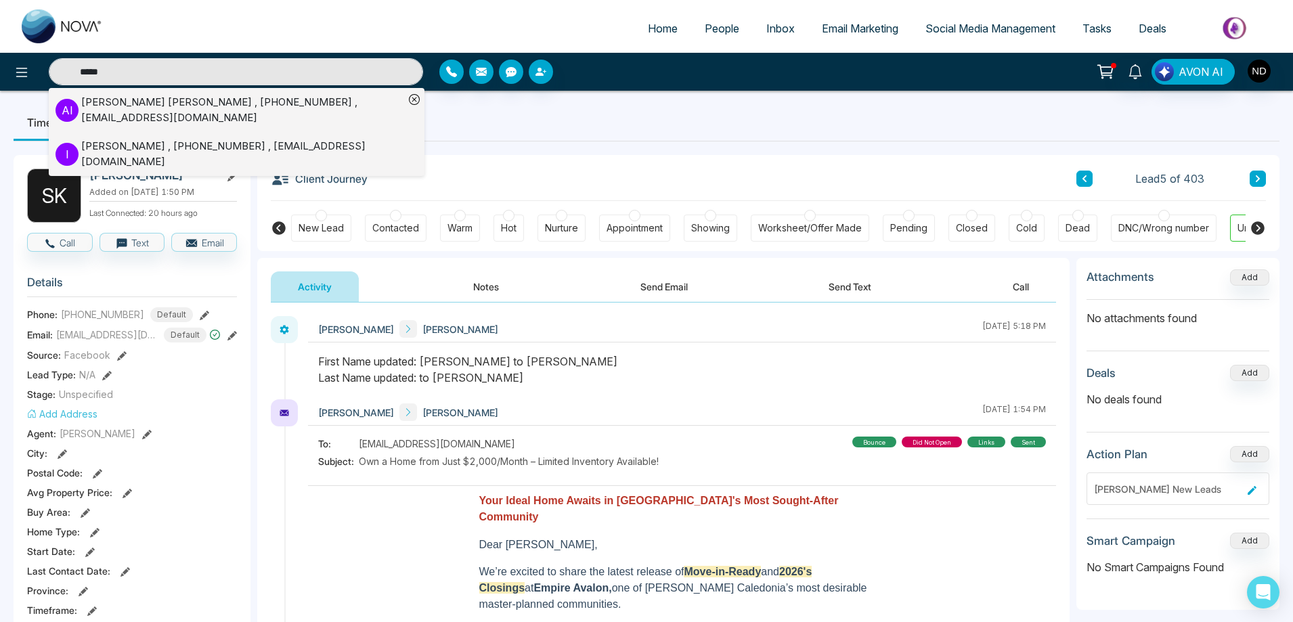
click at [169, 146] on div "[PERSON_NAME] , [PHONE_NUMBER] , [EMAIL_ADDRESS][DOMAIN_NAME]" at bounding box center [242, 154] width 323 height 30
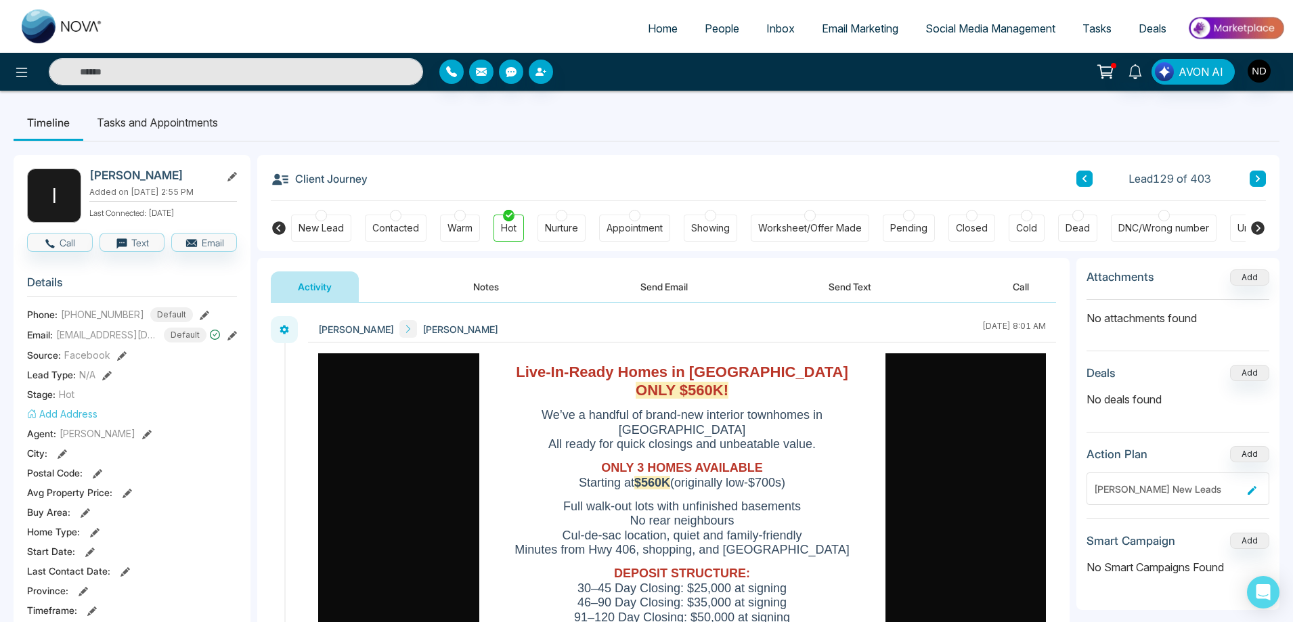
click at [850, 291] on button "Send Text" at bounding box center [850, 287] width 97 height 30
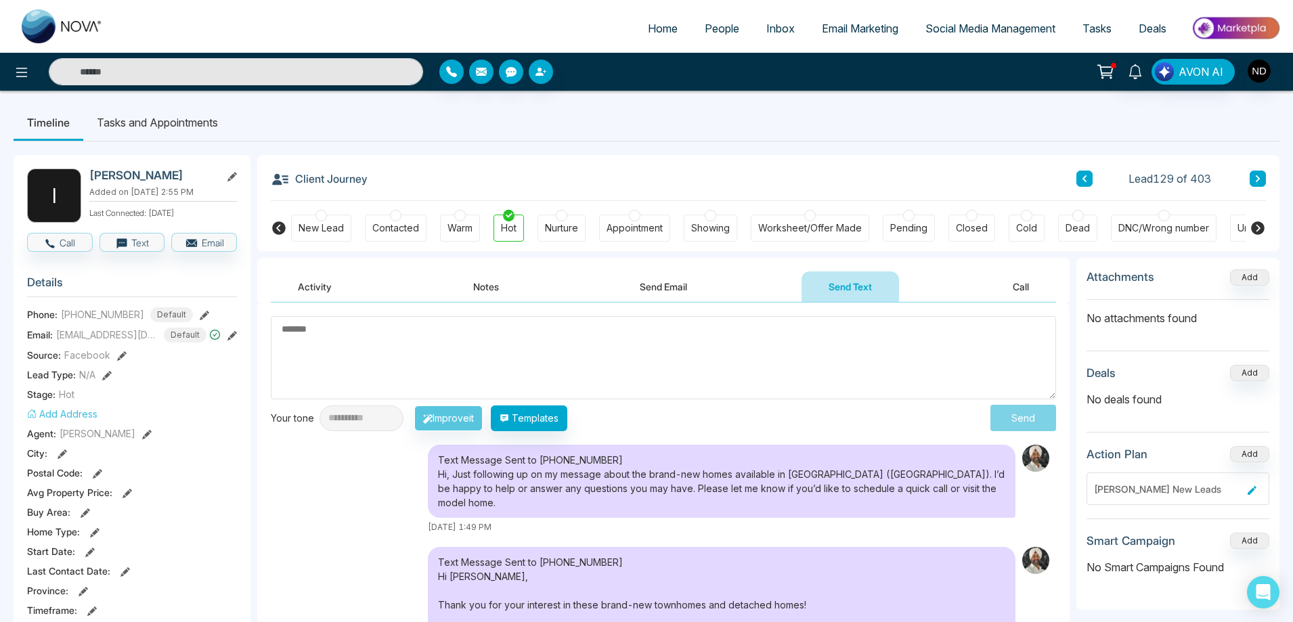
click at [335, 498] on div "Text Message Sent to [PHONE_NUMBER] Hi, Just following up on my message about t…" at bounding box center [663, 489] width 785 height 89
click at [735, 173] on div "Client Journey Lead 129 of 403" at bounding box center [768, 178] width 995 height 46
click at [529, 125] on ul "Timeline Tasks and Appointments" at bounding box center [647, 122] width 1266 height 37
